Goal: Task Accomplishment & Management: Use online tool/utility

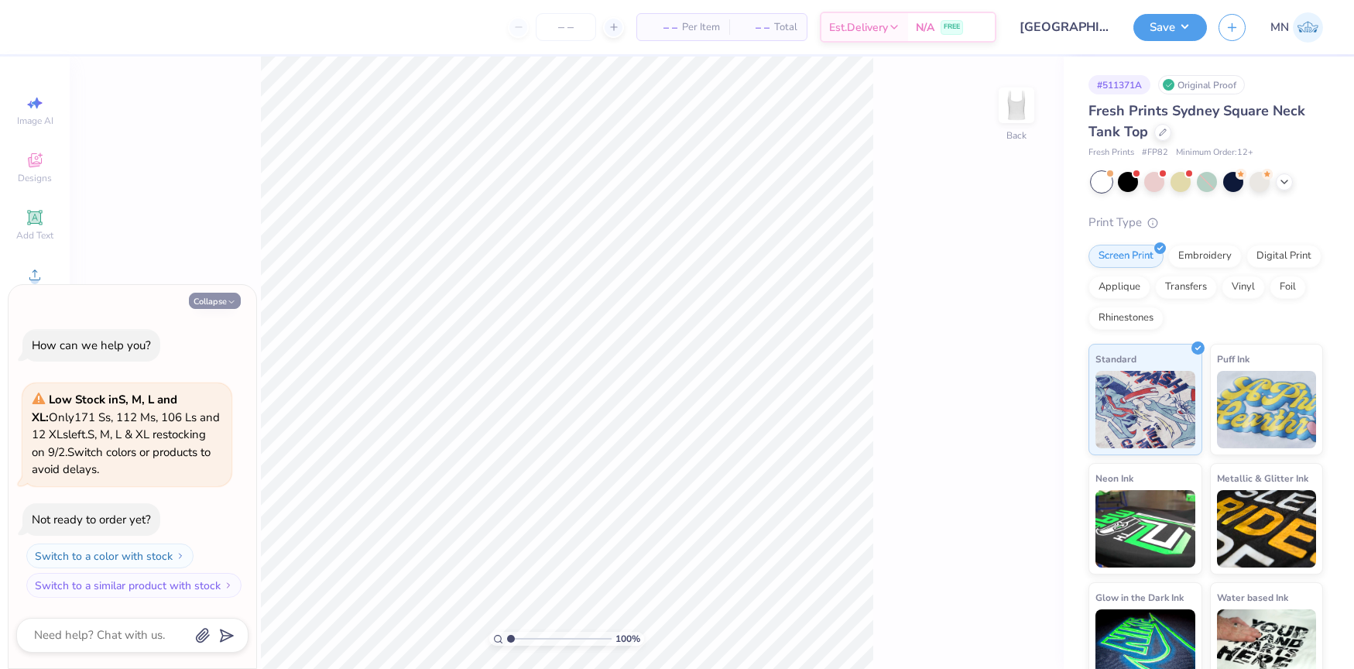
drag, startPoint x: 224, startPoint y: 300, endPoint x: 238, endPoint y: 300, distance: 14.7
click at [227, 300] on button "Collapse" at bounding box center [215, 301] width 52 height 16
type textarea "x"
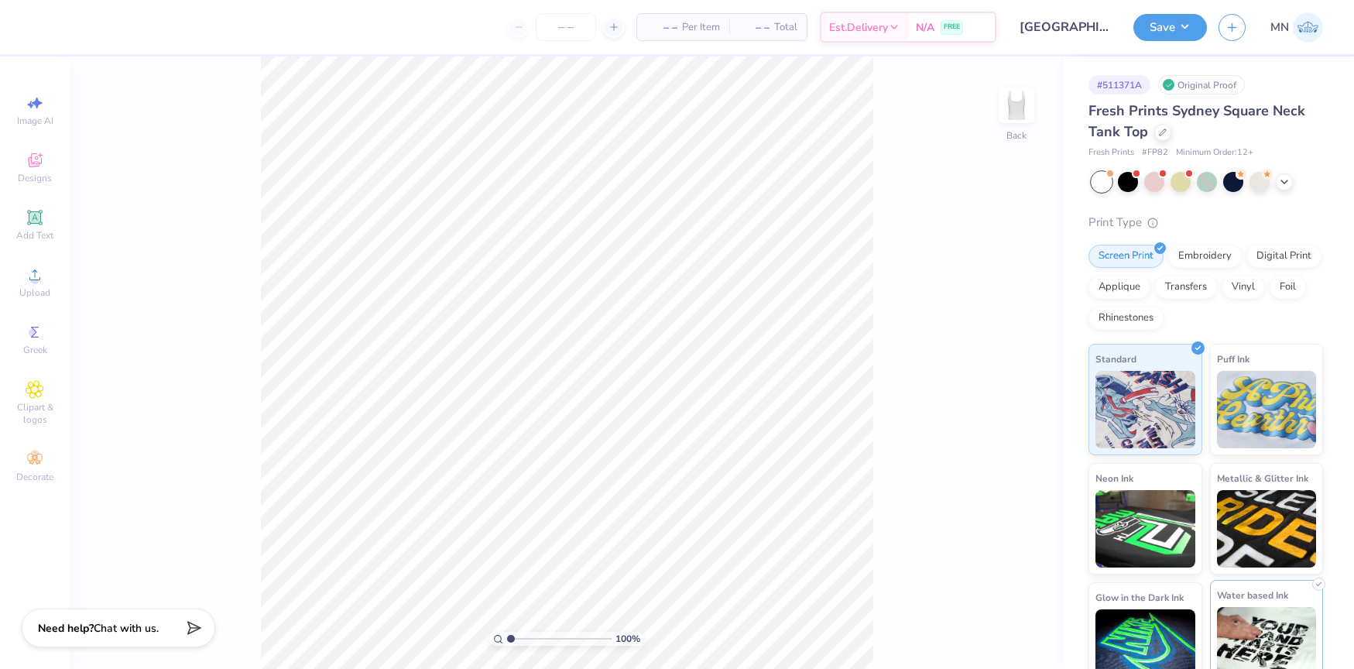
scroll to position [7, 0]
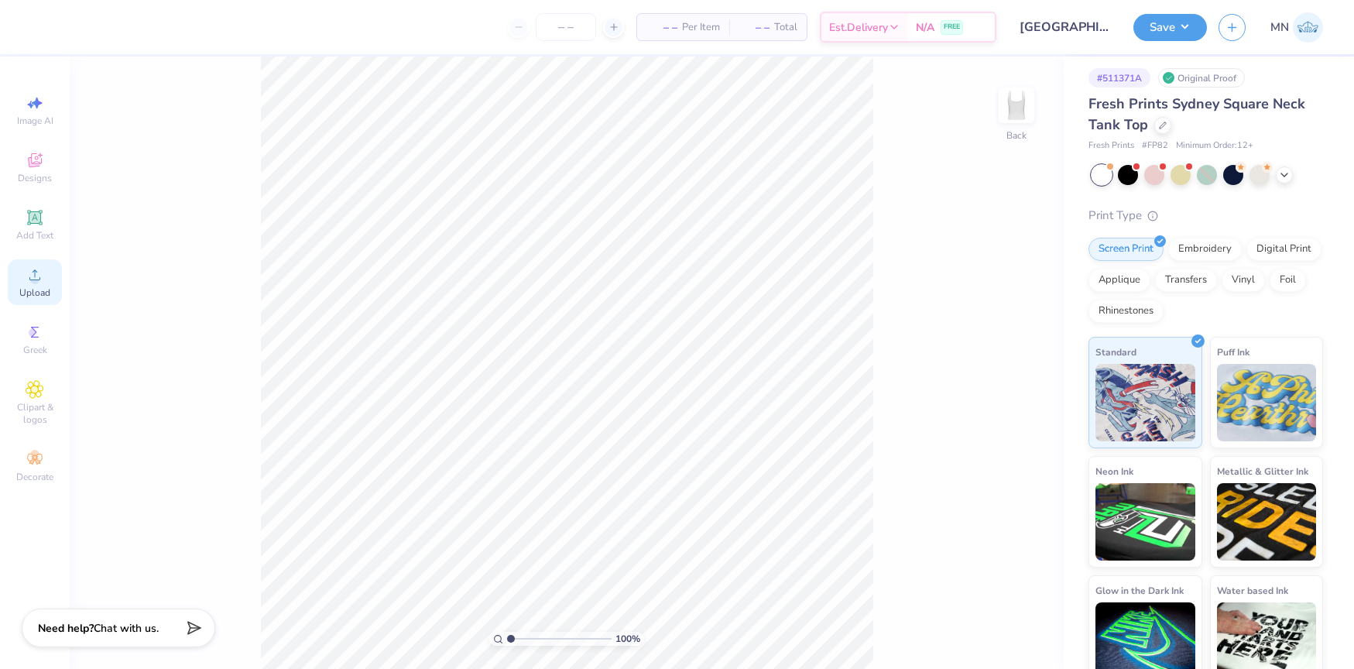
click at [39, 282] on icon at bounding box center [35, 274] width 19 height 19
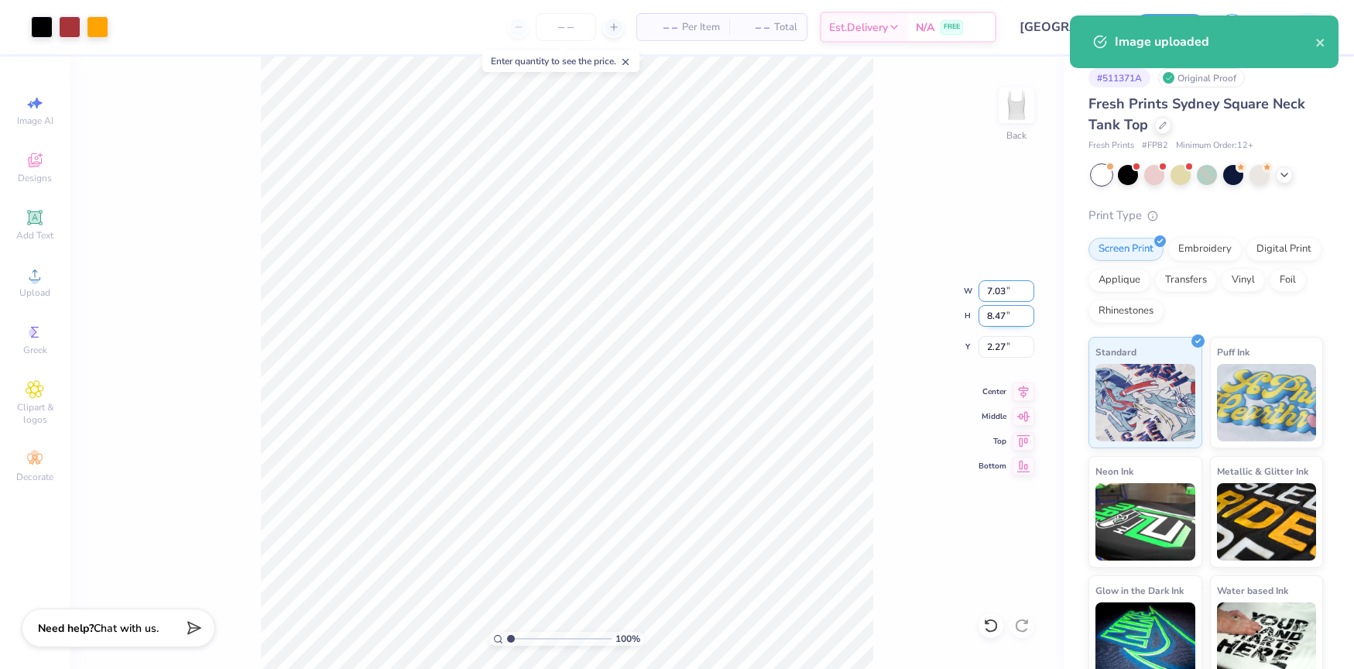
drag, startPoint x: 997, startPoint y: 295, endPoint x: 1022, endPoint y: 314, distance: 31.4
click at [997, 296] on input "7.03" at bounding box center [1006, 291] width 56 height 22
type input "7.00"
type input "8.43"
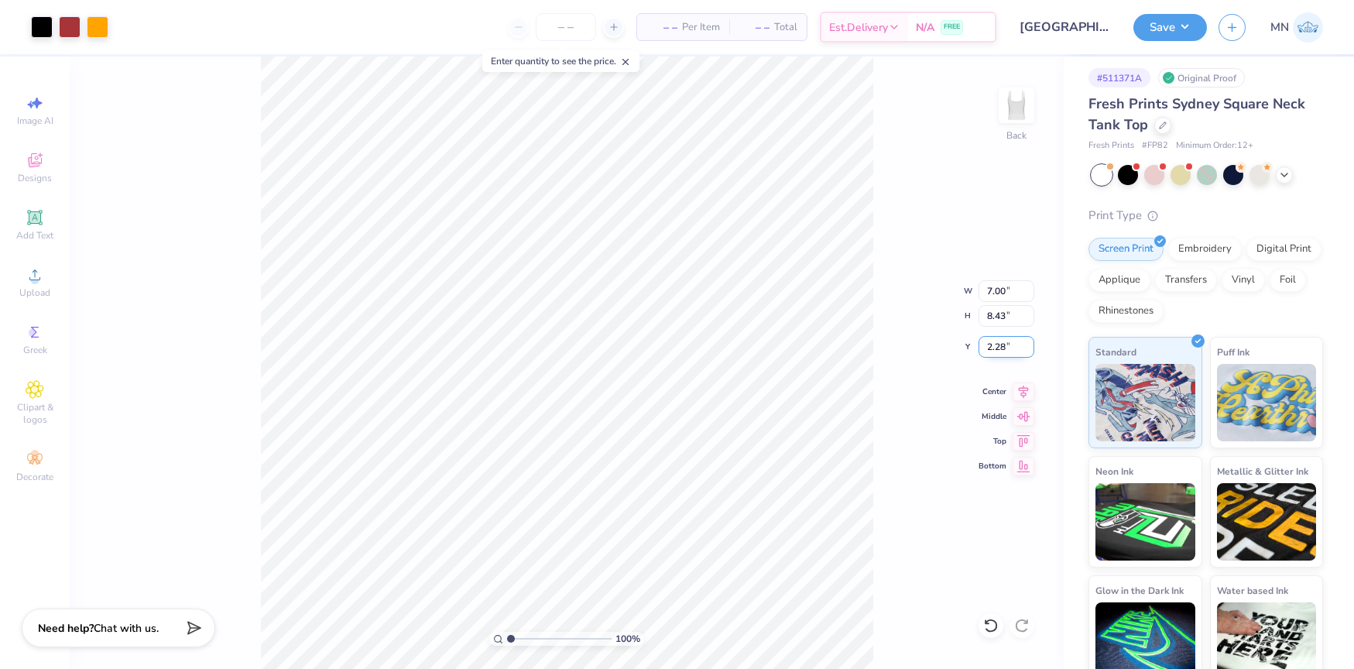
drag, startPoint x: 1001, startPoint y: 342, endPoint x: 1027, endPoint y: 349, distance: 27.2
click at [1001, 343] on input "2.28" at bounding box center [1006, 347] width 56 height 22
click at [1007, 344] on input "2.28" at bounding box center [1006, 347] width 56 height 22
type input "1.00"
drag, startPoint x: 1163, startPoint y: 29, endPoint x: 1175, endPoint y: 41, distance: 17.0
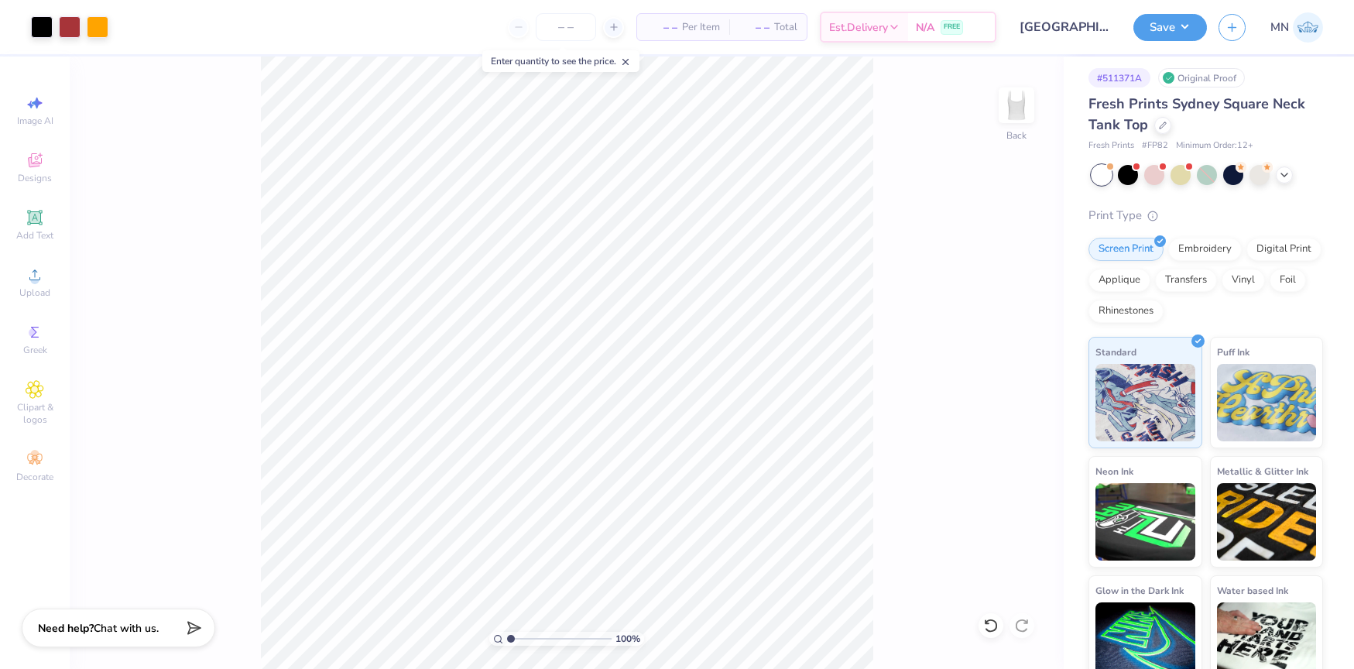
click at [1163, 29] on button "Save" at bounding box center [1170, 27] width 74 height 27
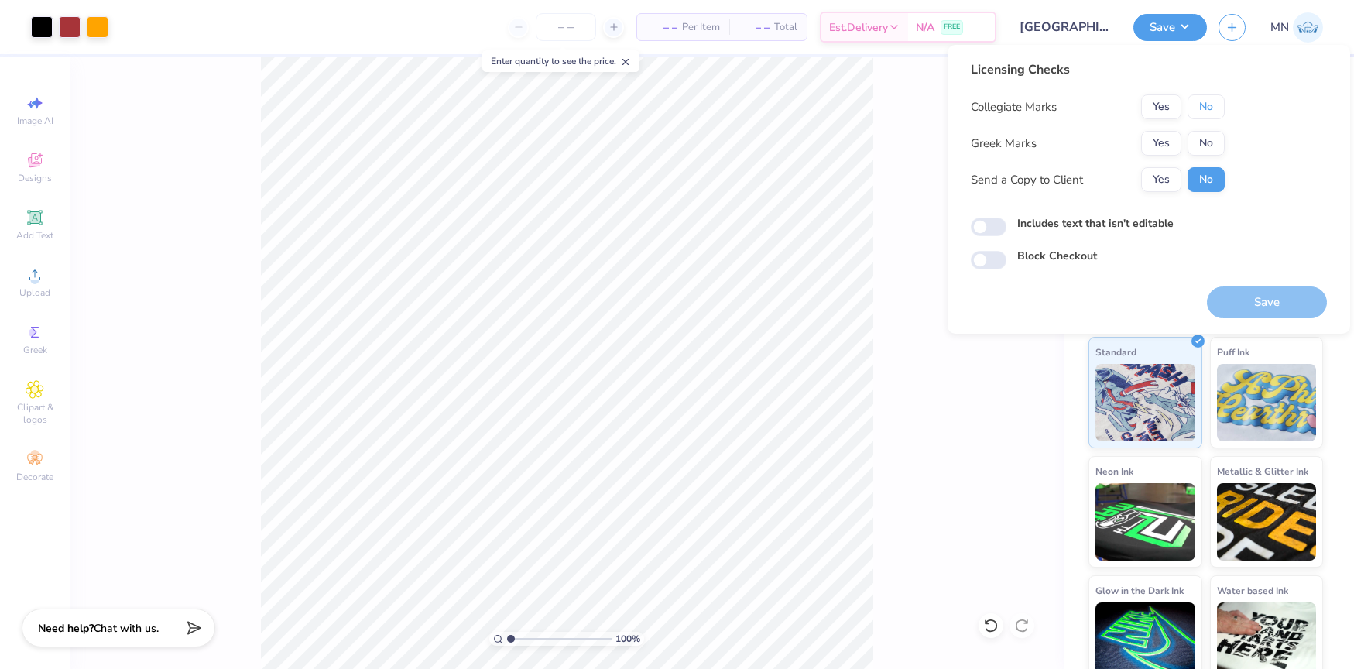
drag, startPoint x: 1193, startPoint y: 112, endPoint x: 1179, endPoint y: 126, distance: 20.3
click at [1193, 112] on button "No" at bounding box center [1205, 106] width 37 height 25
click at [1161, 144] on button "Yes" at bounding box center [1161, 143] width 40 height 25
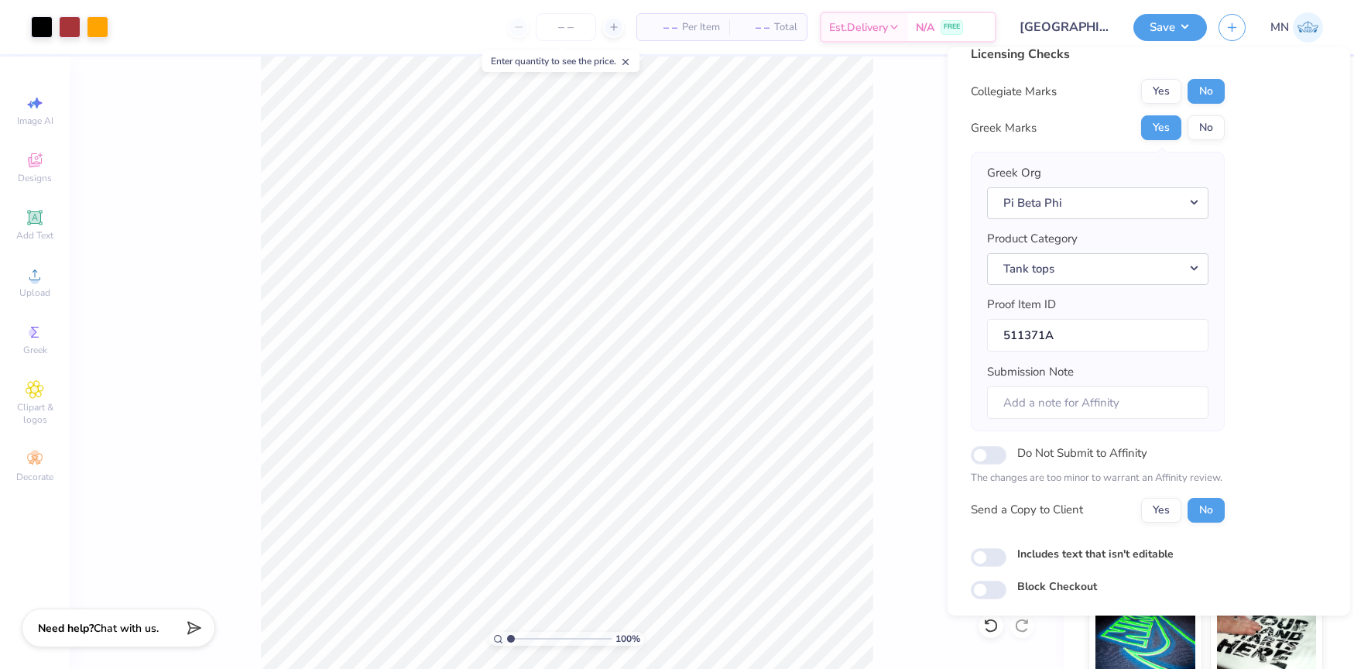
scroll to position [66, 0]
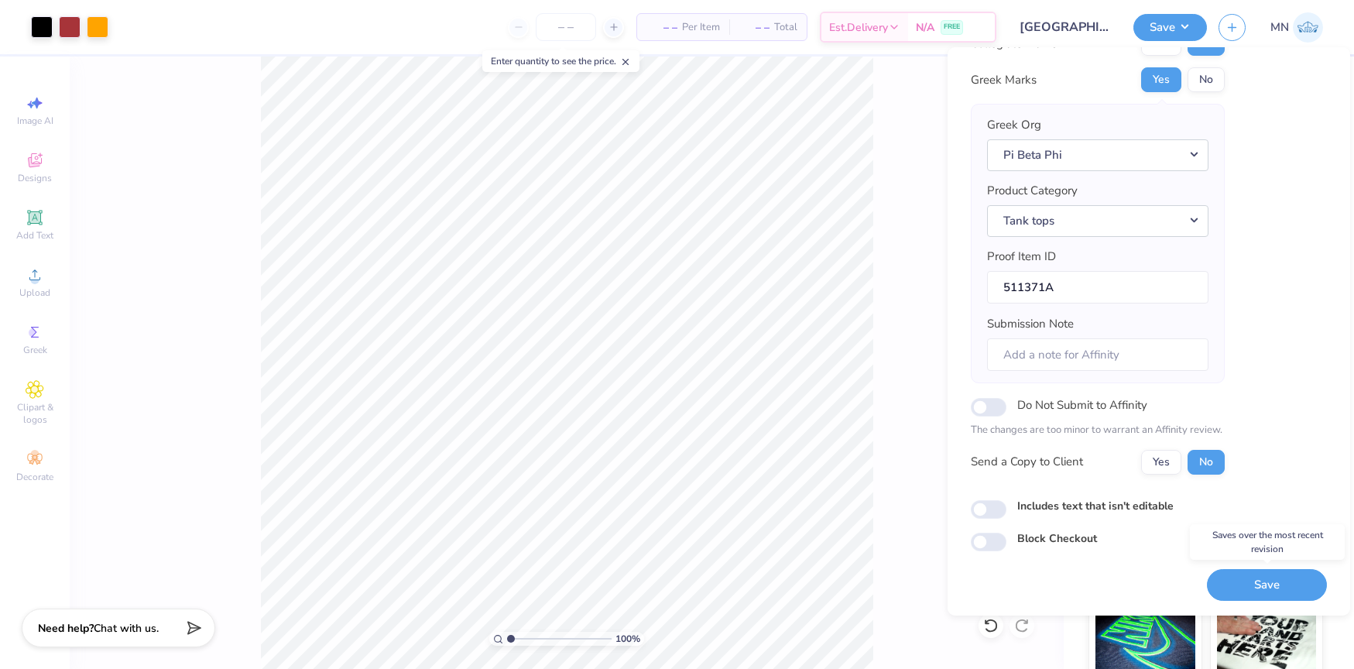
click at [1280, 574] on button "Save" at bounding box center [1267, 585] width 120 height 32
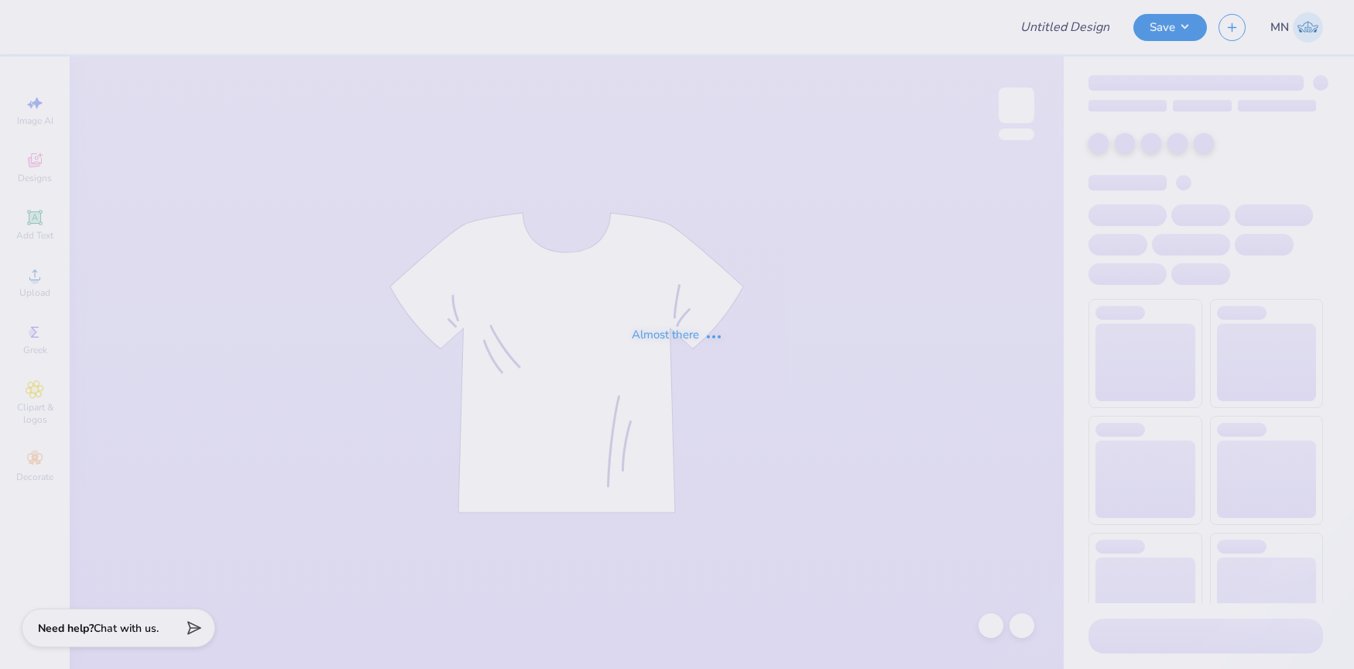
type input "[GEOGRAPHIC_DATA] : [PERSON_NAME]"
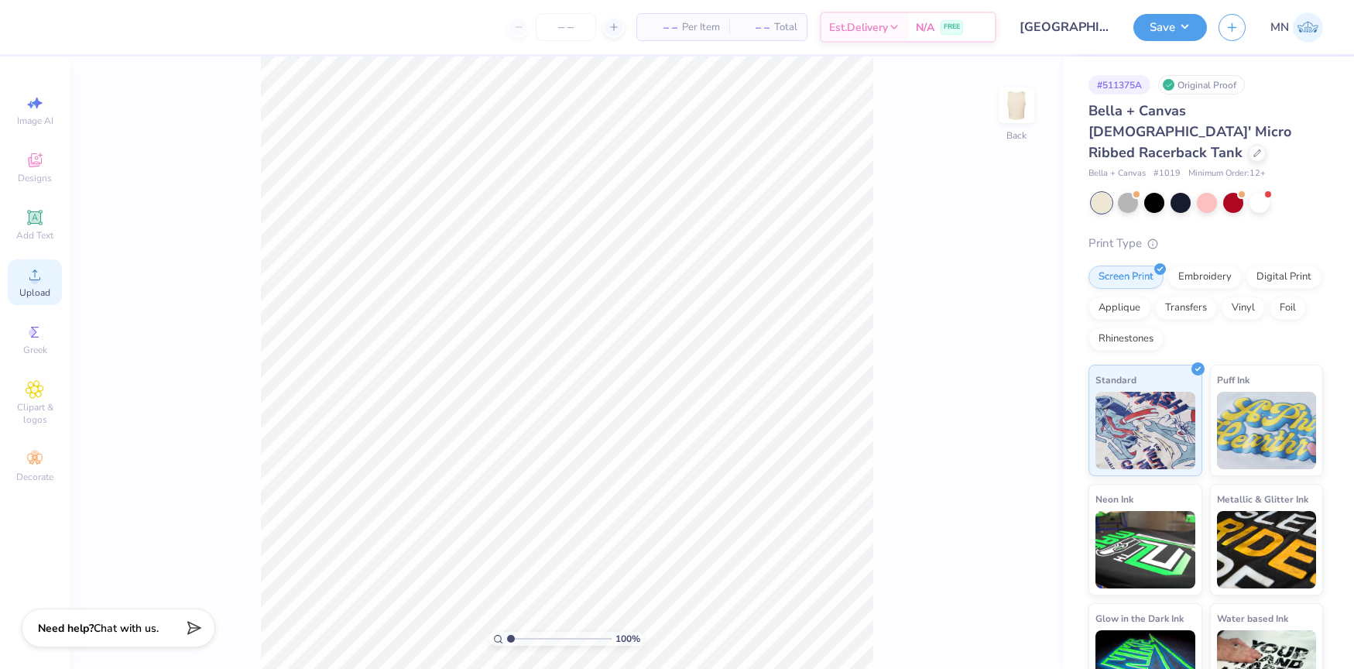
click at [19, 261] on div "Upload" at bounding box center [35, 282] width 54 height 46
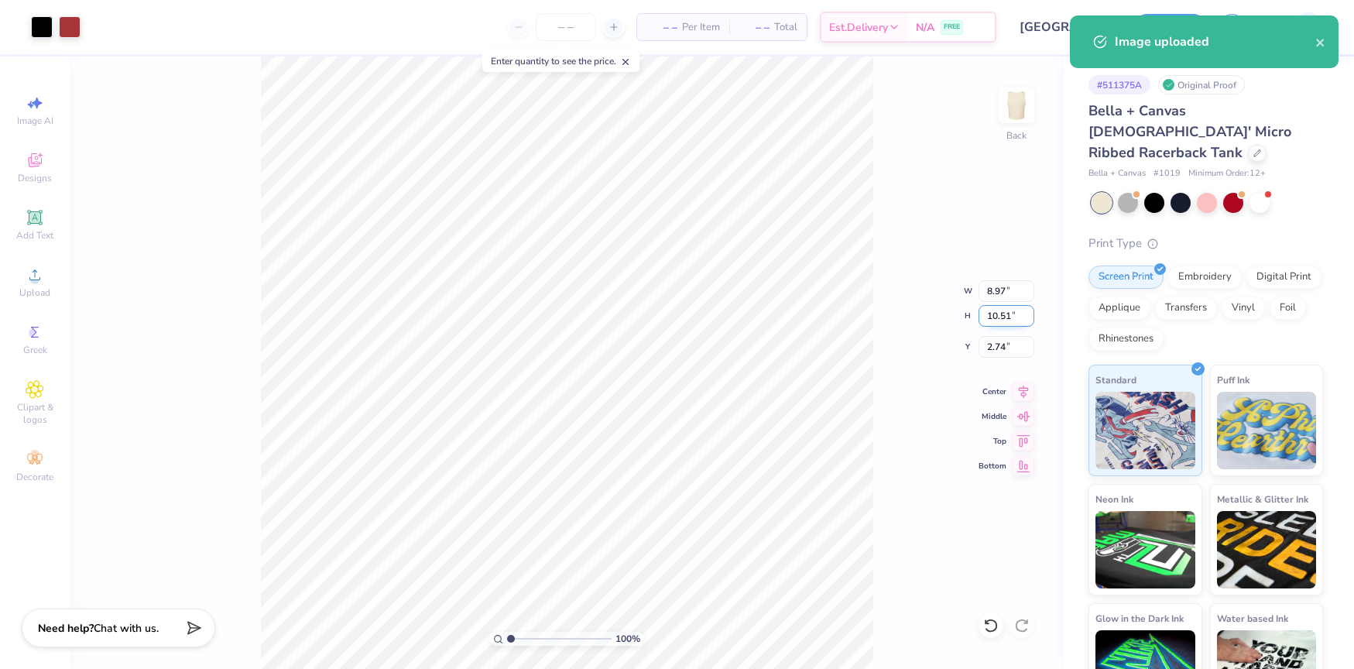
click at [1005, 317] on input "10.51" at bounding box center [1006, 316] width 56 height 22
click at [1002, 294] on input "8.97" at bounding box center [1006, 291] width 56 height 22
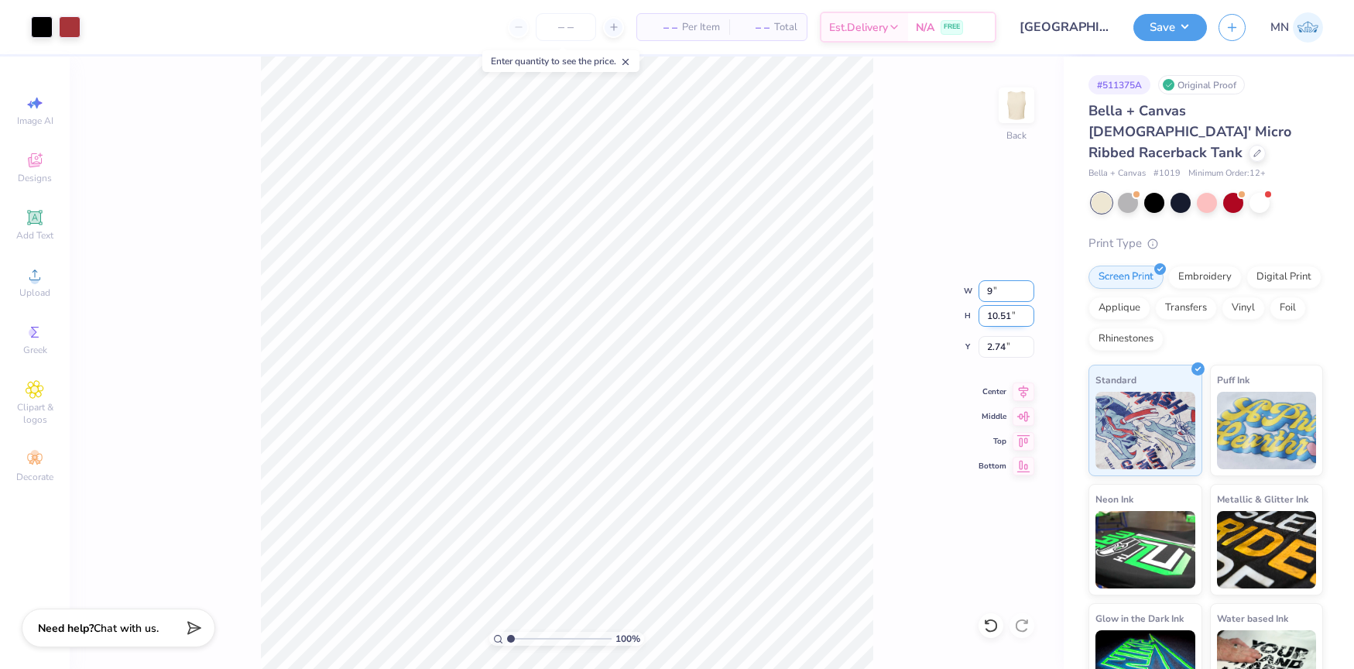
type input "9.00"
type input "10.55"
click at [1004, 339] on input "2.73" at bounding box center [1006, 347] width 56 height 22
click at [998, 353] on input "2.73" at bounding box center [1006, 347] width 56 height 22
click at [998, 347] on input "2.00" at bounding box center [1006, 347] width 56 height 22
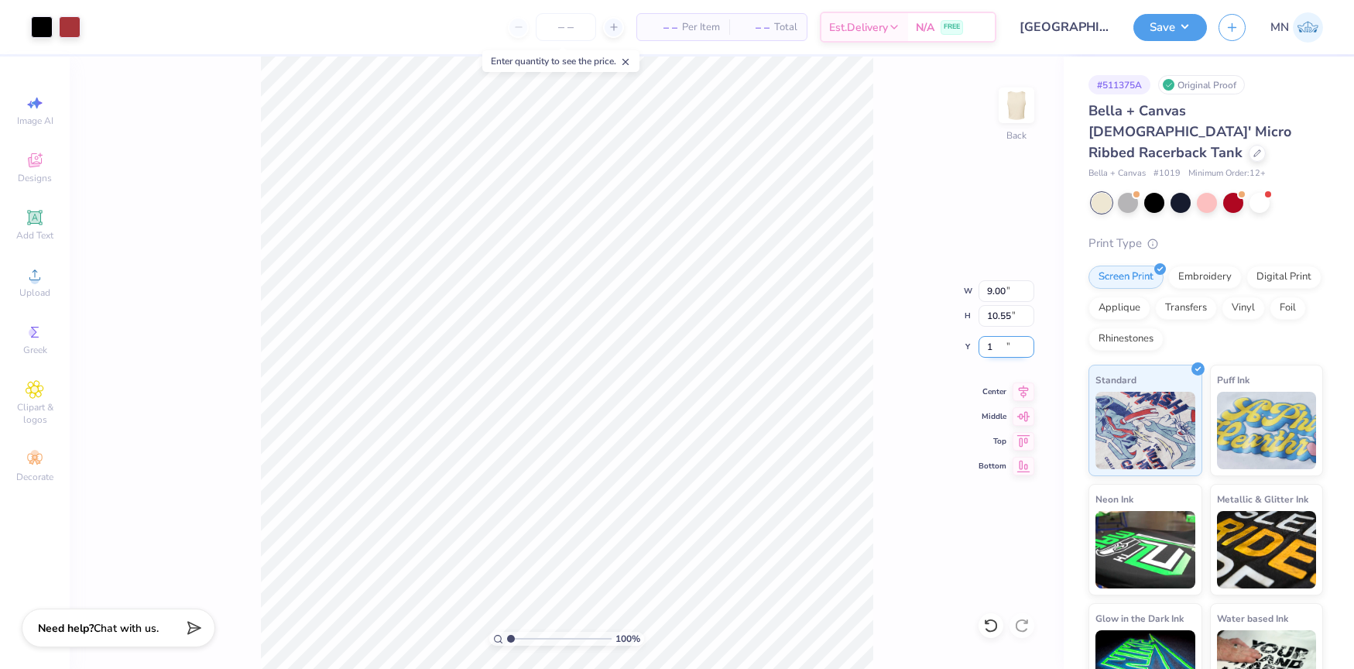
type input "1.00"
type input "0.50"
click at [1002, 348] on input "0.50" at bounding box center [1006, 347] width 56 height 22
type input ".25"
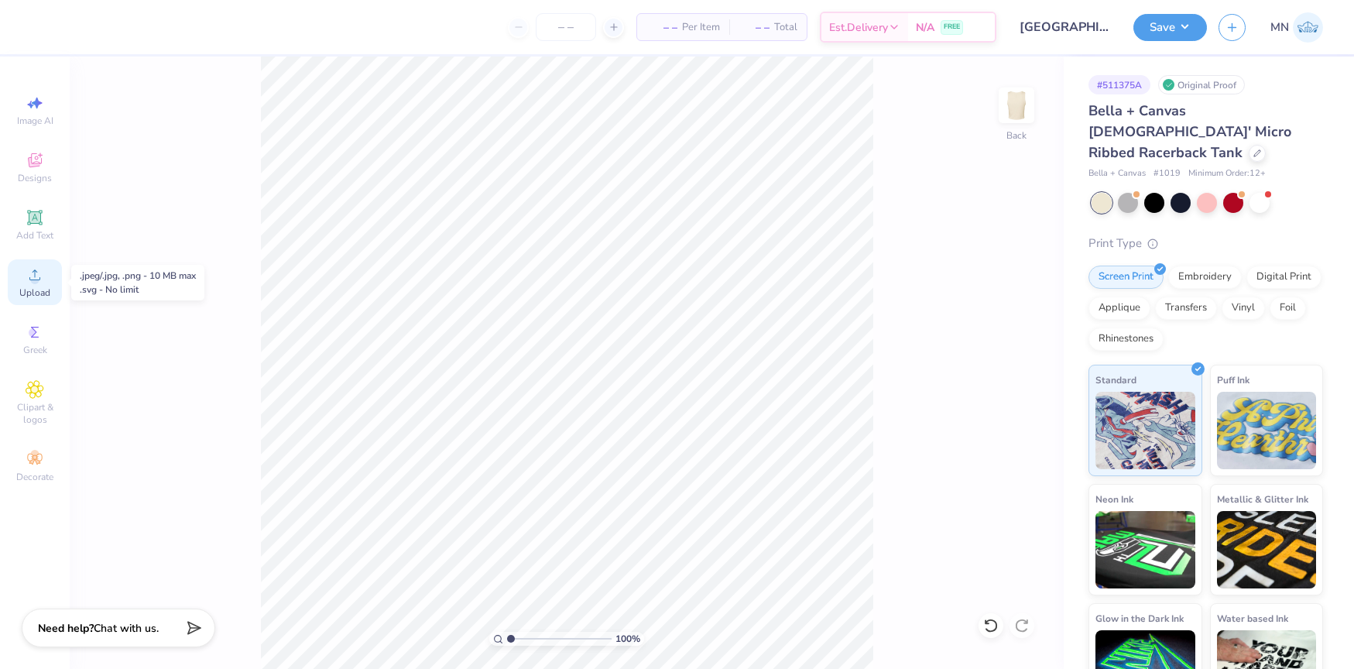
click at [46, 277] on div "Upload" at bounding box center [35, 282] width 54 height 46
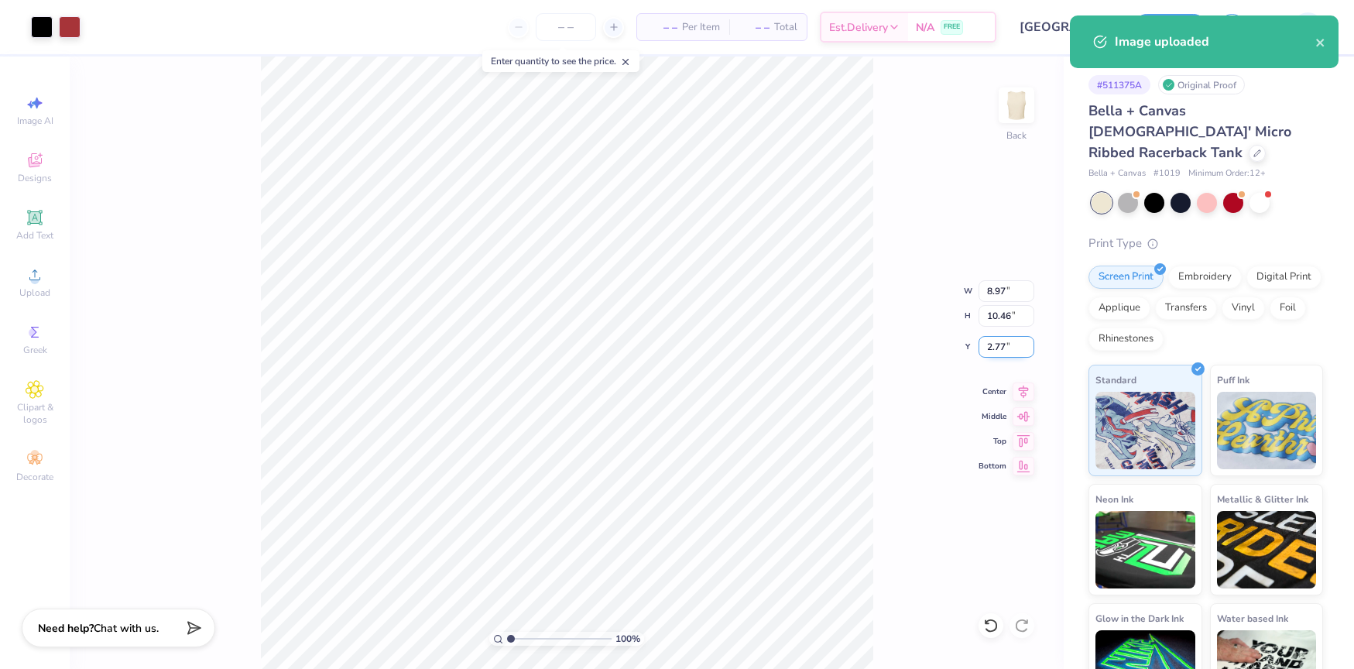
click at [1002, 343] on input "2.77" at bounding box center [1006, 347] width 56 height 22
type input "0.50"
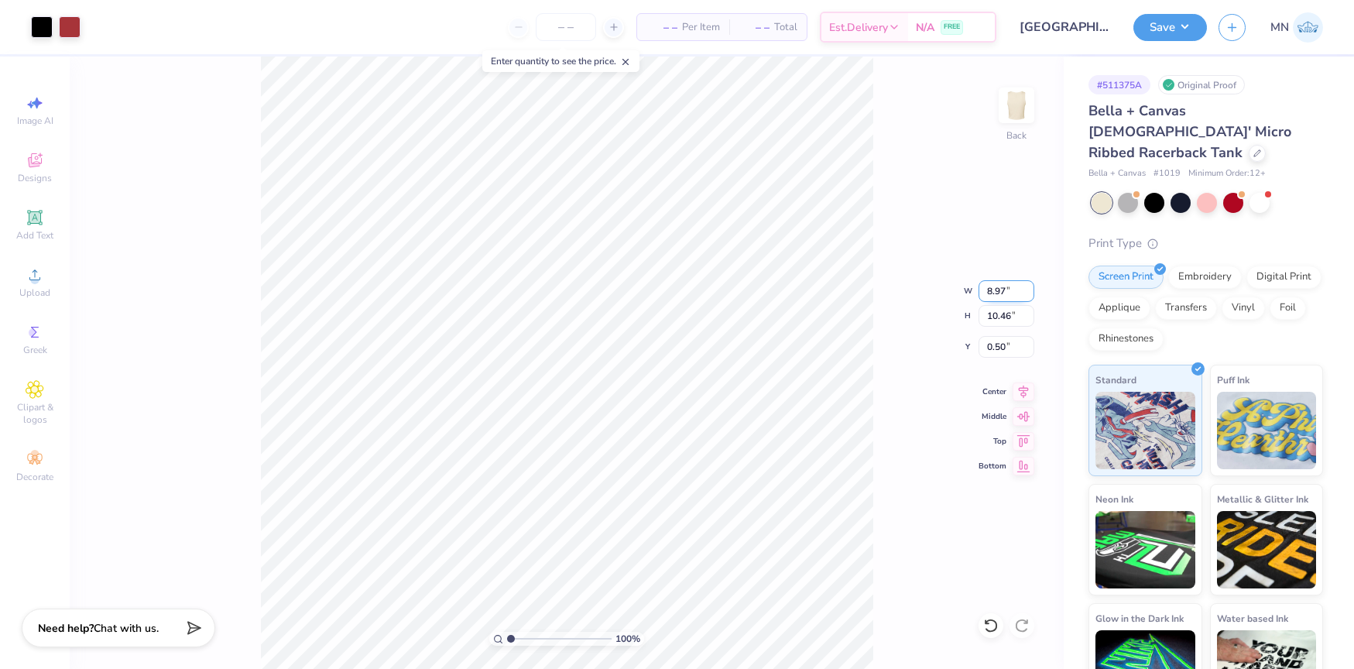
click at [1005, 296] on input "8.97" at bounding box center [1006, 291] width 56 height 22
type input "9.00"
type input "10.50"
drag, startPoint x: 1152, startPoint y: 32, endPoint x: 1161, endPoint y: 40, distance: 12.6
click at [1152, 32] on button "Save" at bounding box center [1170, 27] width 74 height 27
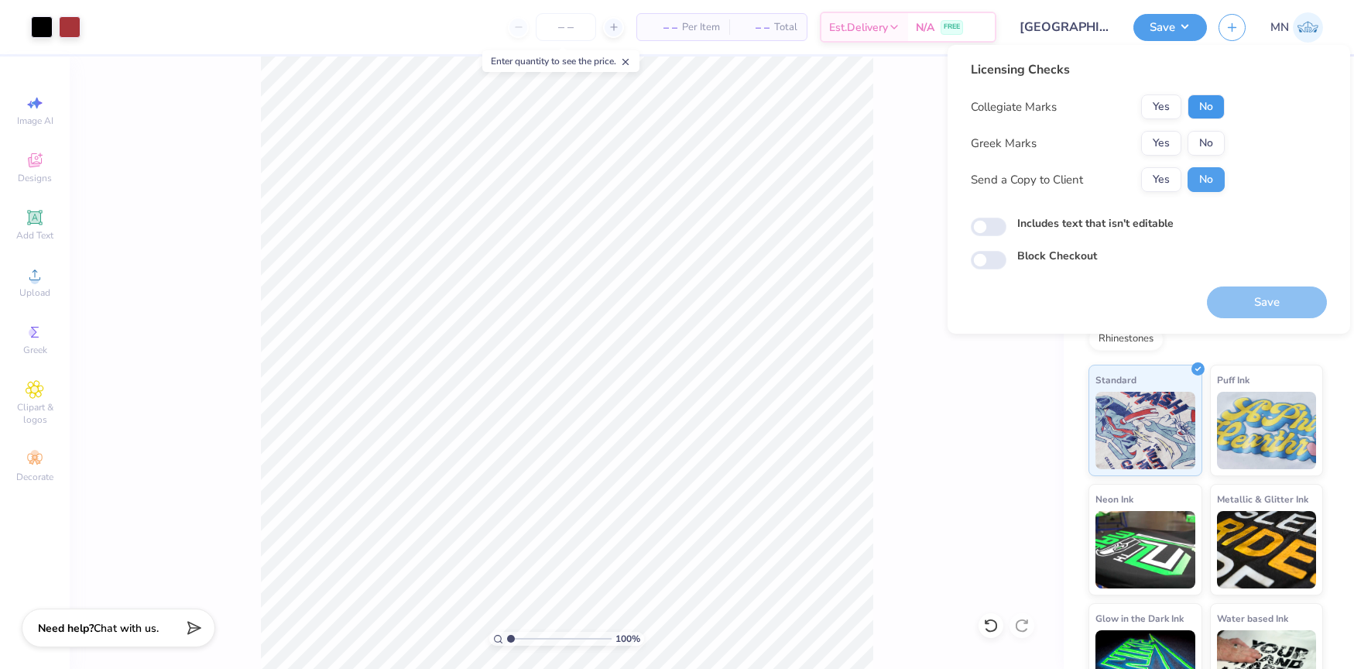
click at [1208, 102] on button "No" at bounding box center [1205, 106] width 37 height 25
click at [1176, 128] on div "Collegiate Marks Yes No Greek Marks Yes No Send a Copy to Client Yes No" at bounding box center [1098, 143] width 254 height 98
click at [1170, 131] on button "Yes" at bounding box center [1161, 143] width 40 height 25
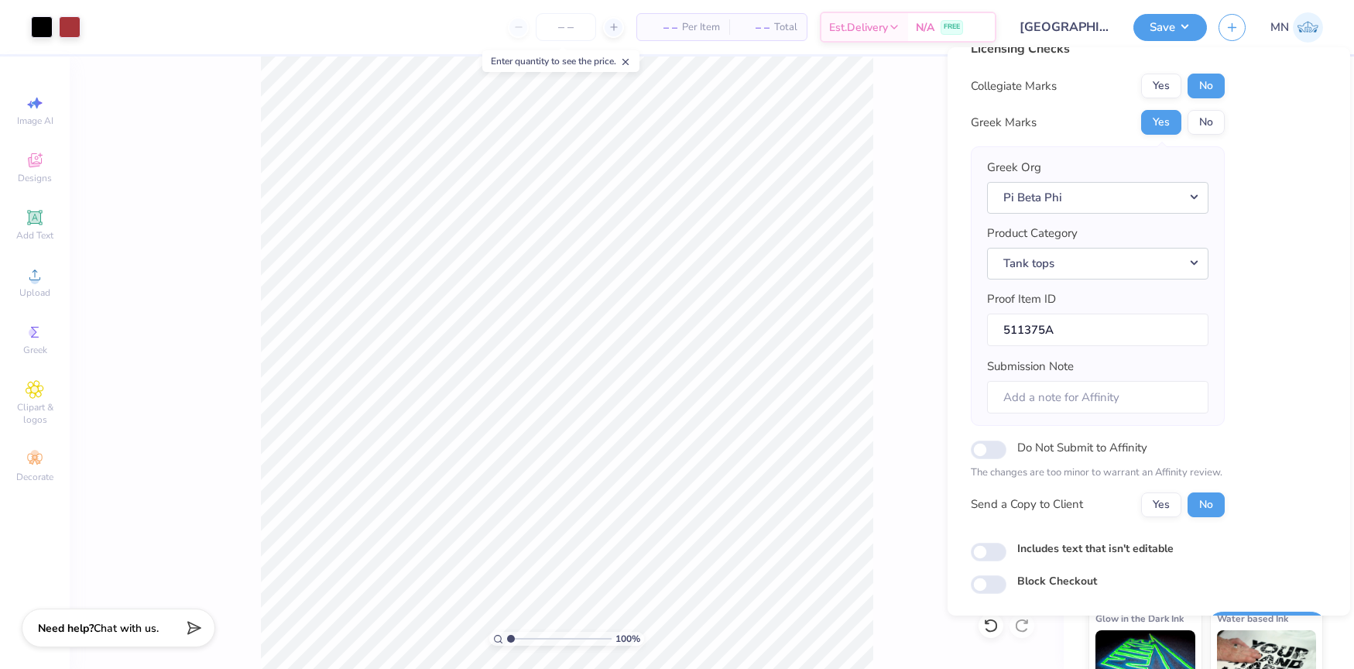
scroll to position [66, 0]
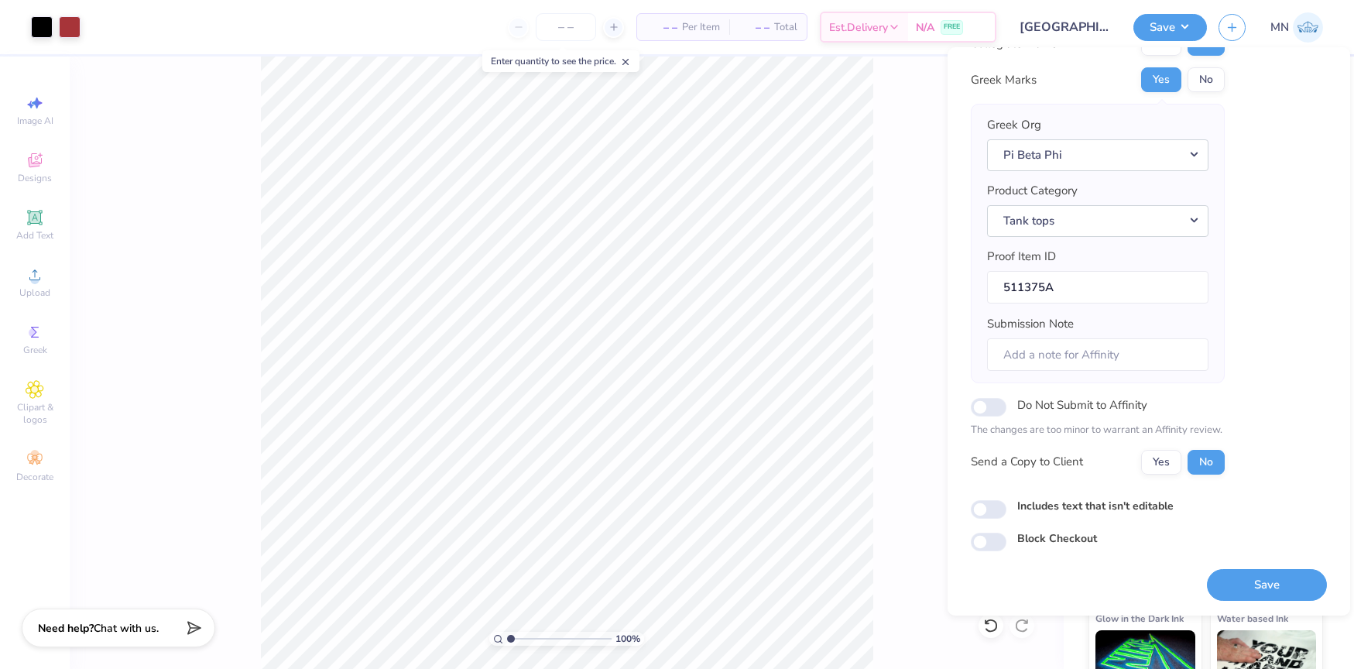
click at [1253, 575] on button "Save" at bounding box center [1267, 585] width 120 height 32
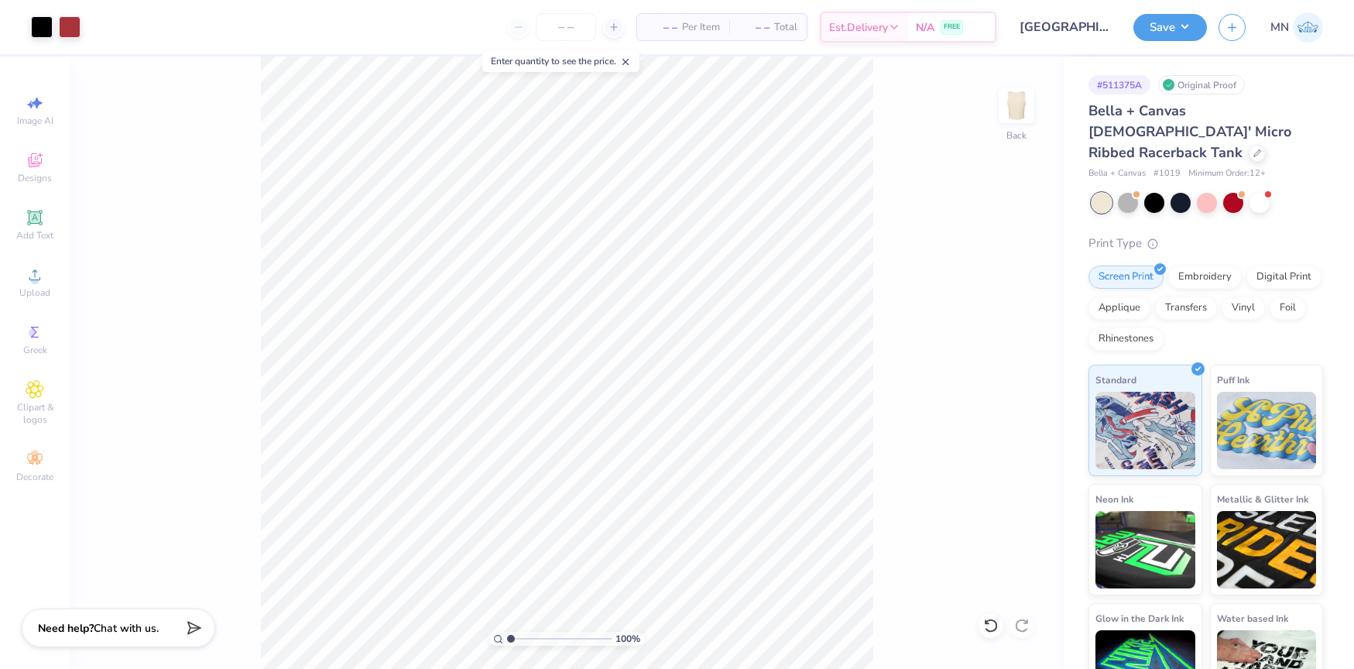
click at [1007, 634] on div "100 % Back" at bounding box center [567, 362] width 994 height 612
click at [35, 262] on div "Upload" at bounding box center [35, 282] width 54 height 46
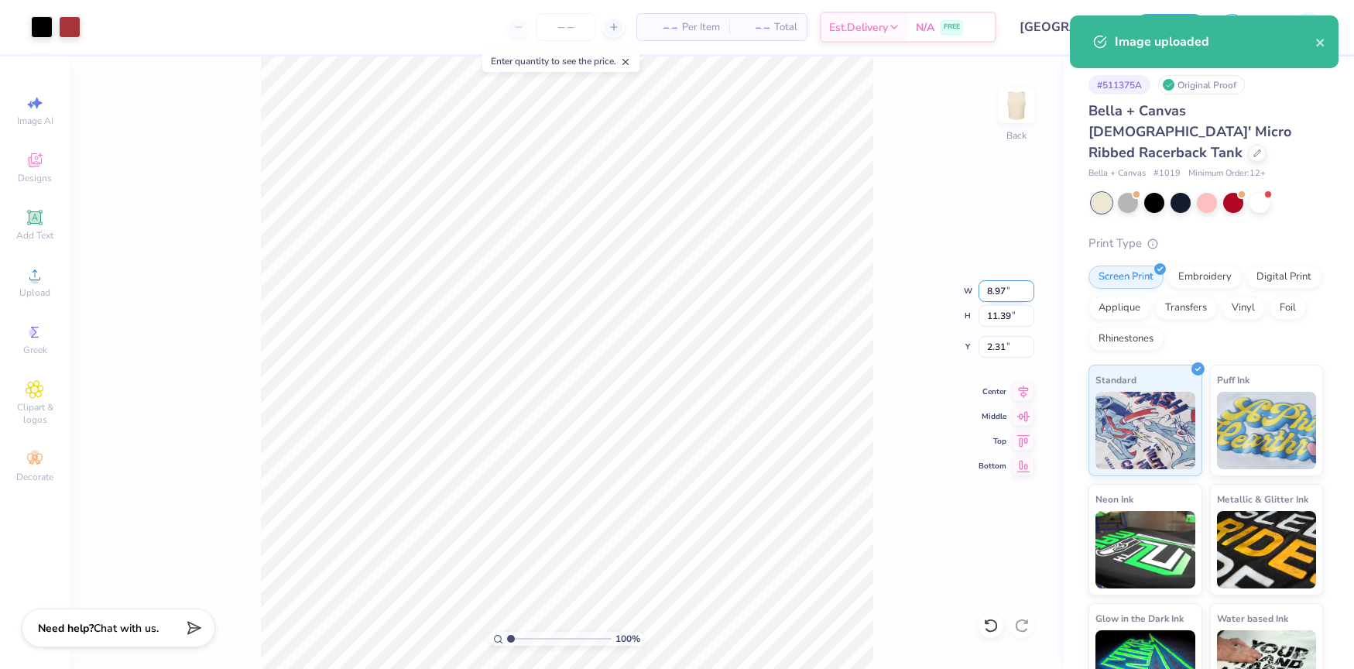
click at [1009, 294] on input "8.97" at bounding box center [1006, 291] width 56 height 22
click at [1005, 313] on input "11.39" at bounding box center [1006, 316] width 56 height 22
click at [1006, 291] on input "8.97" at bounding box center [1006, 291] width 56 height 22
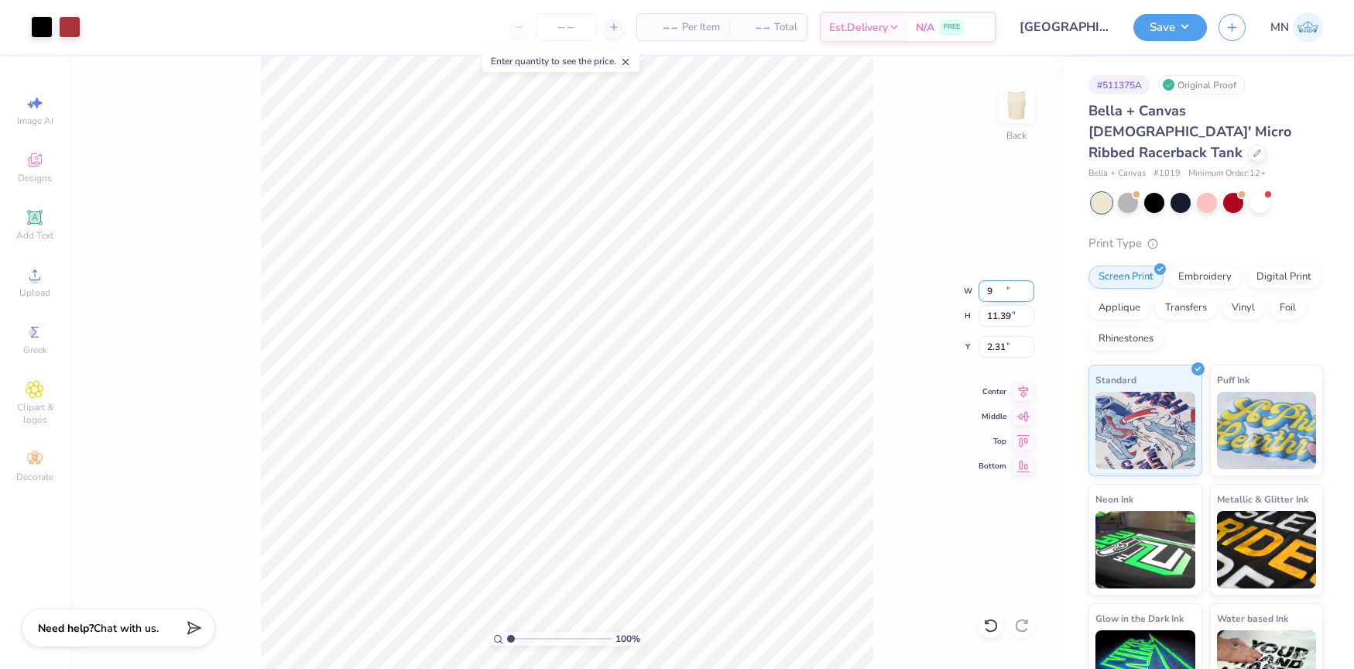
type input "9.00"
type input "11.43"
drag, startPoint x: 998, startPoint y: 352, endPoint x: 1044, endPoint y: 358, distance: 46.8
click at [1001, 353] on input "2.29" at bounding box center [1006, 347] width 56 height 22
type input "2.00"
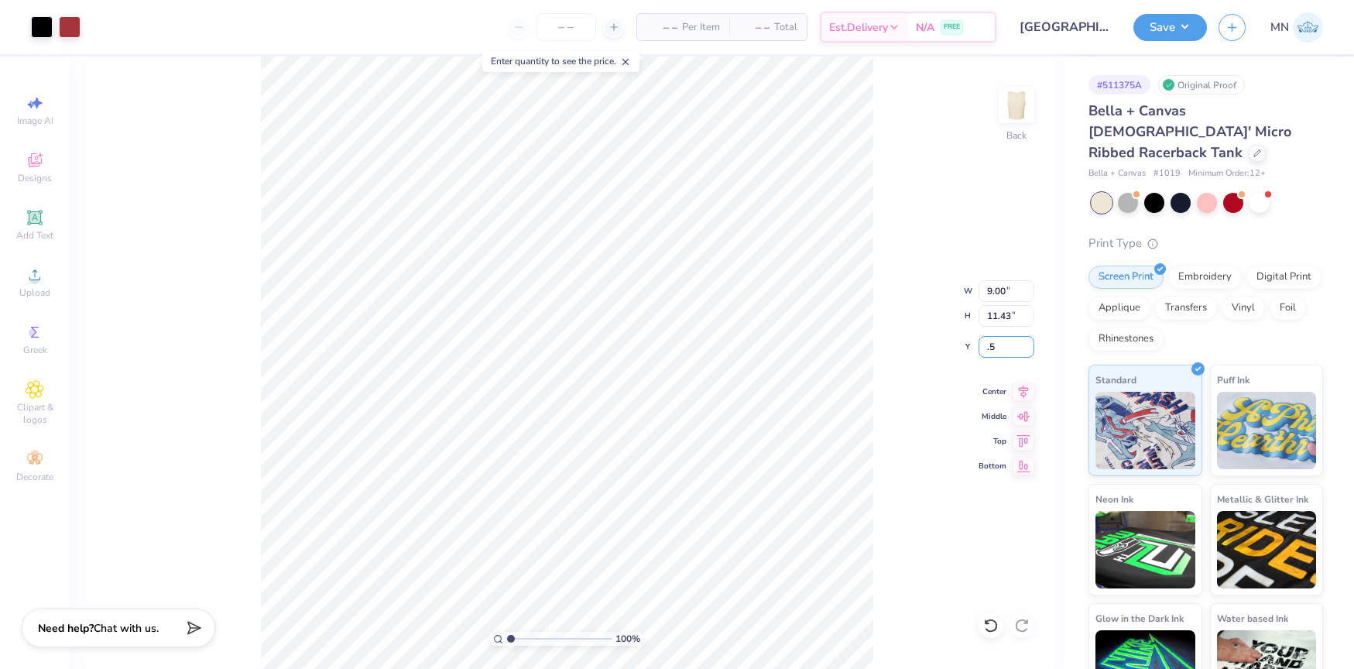
type input "0.50"
click at [1170, 26] on button "Save" at bounding box center [1170, 25] width 74 height 27
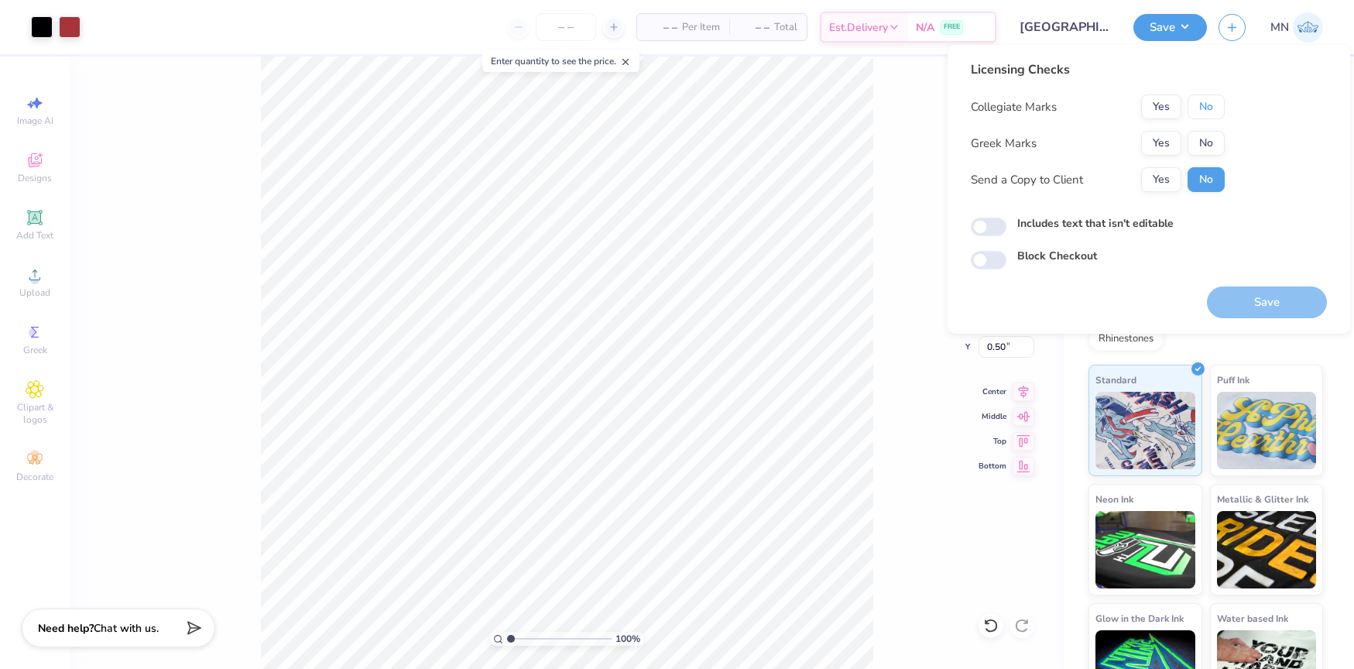
drag, startPoint x: 1208, startPoint y: 102, endPoint x: 1176, endPoint y: 124, distance: 39.1
click at [1208, 102] on button "No" at bounding box center [1205, 106] width 37 height 25
click at [1166, 128] on div "Collegiate Marks Yes No Greek Marks Yes No Send a Copy to Client Yes No" at bounding box center [1098, 143] width 254 height 98
click at [1162, 137] on button "Yes" at bounding box center [1161, 143] width 40 height 25
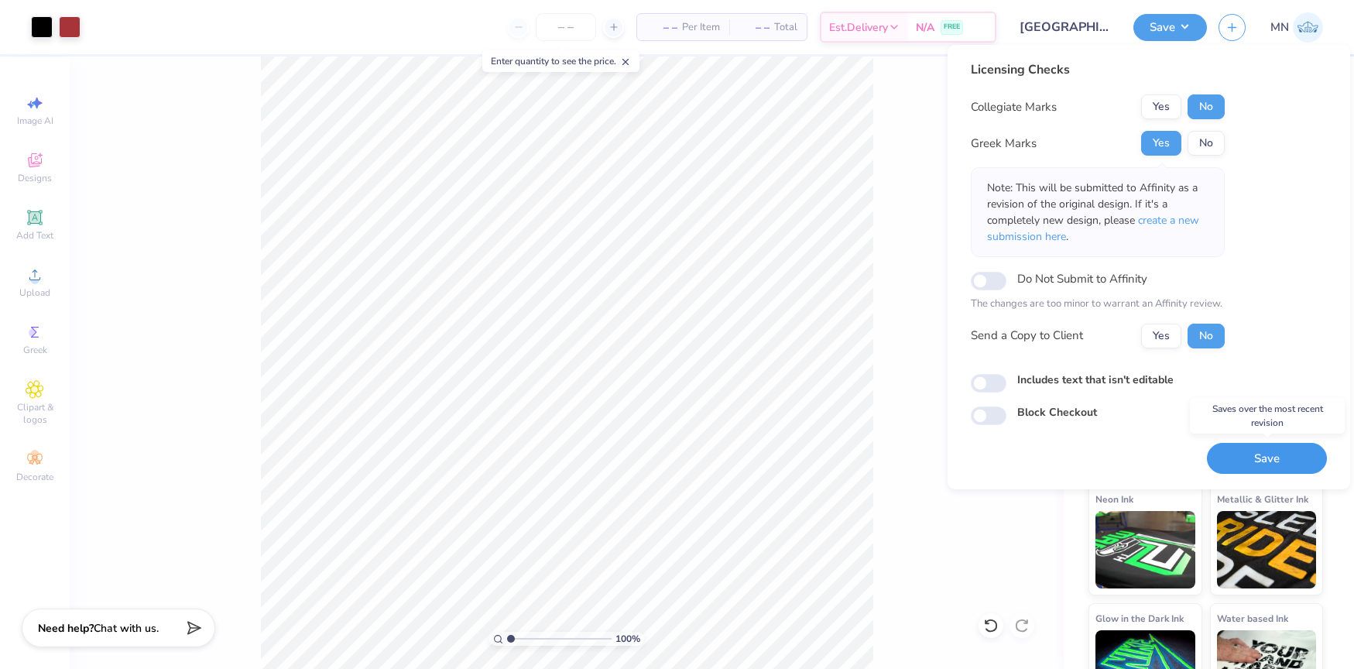
click at [1266, 468] on button "Save" at bounding box center [1267, 459] width 120 height 32
